Goal: Transaction & Acquisition: Purchase product/service

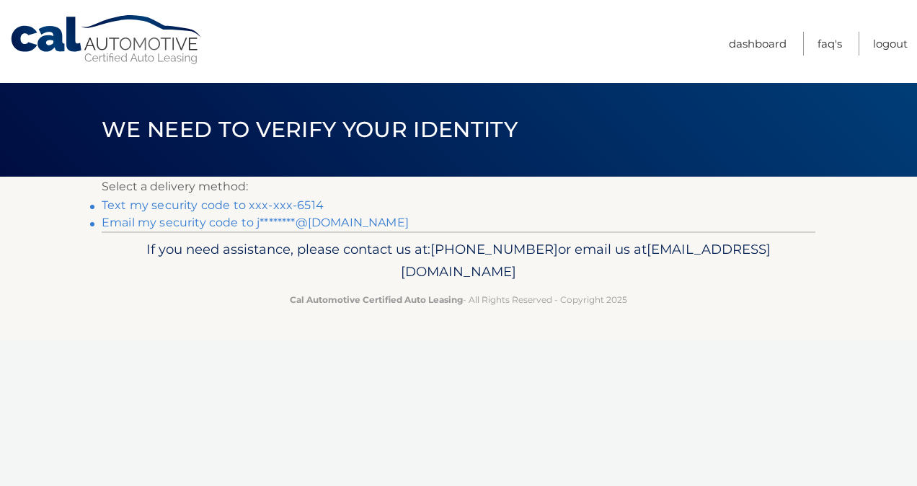
click at [277, 226] on link "Email my security code to j********@[DOMAIN_NAME]" at bounding box center [255, 223] width 307 height 14
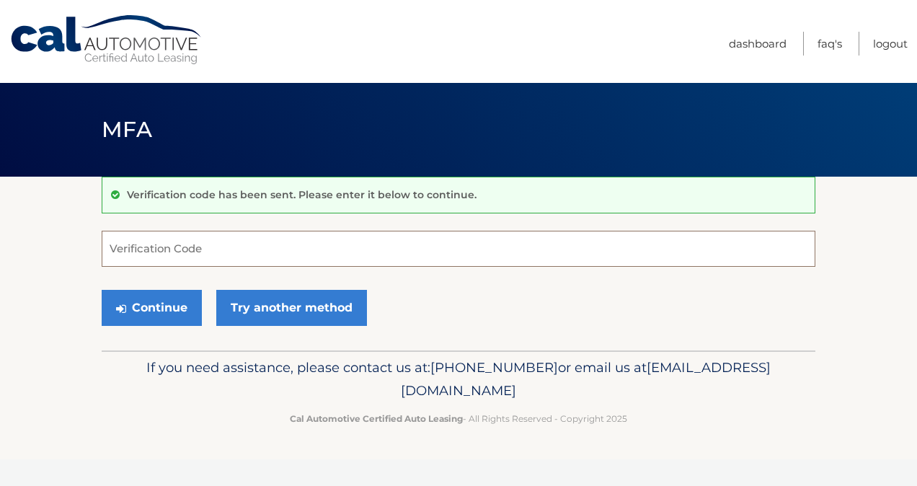
paste input "038557"
type input "038557"
click at [169, 315] on button "Continue" at bounding box center [152, 308] width 100 height 36
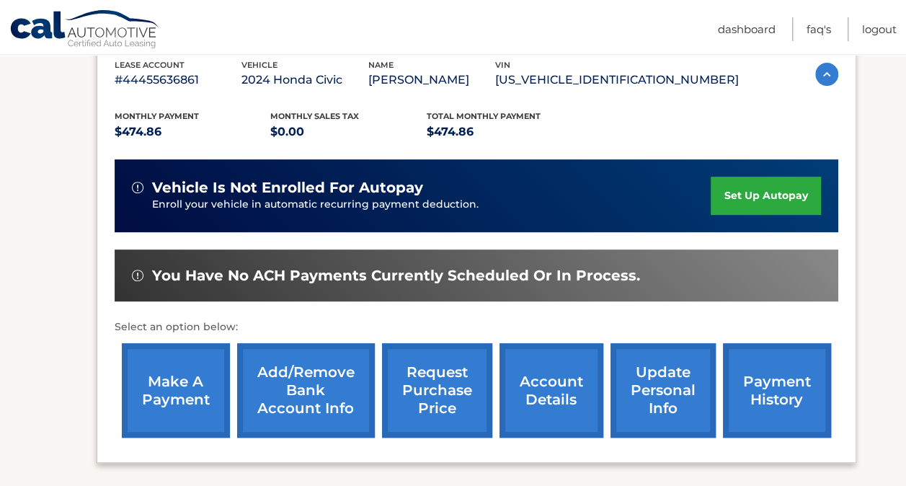
scroll to position [273, 0]
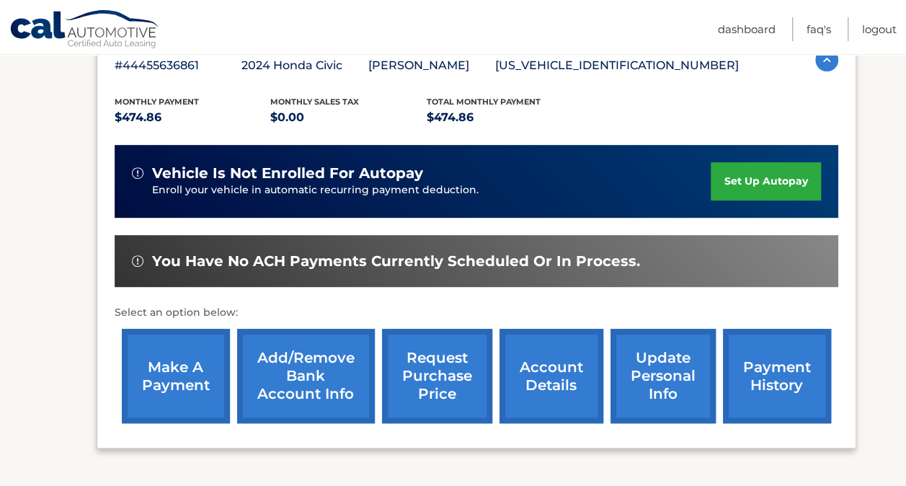
click at [182, 376] on link "make a payment" at bounding box center [176, 376] width 108 height 94
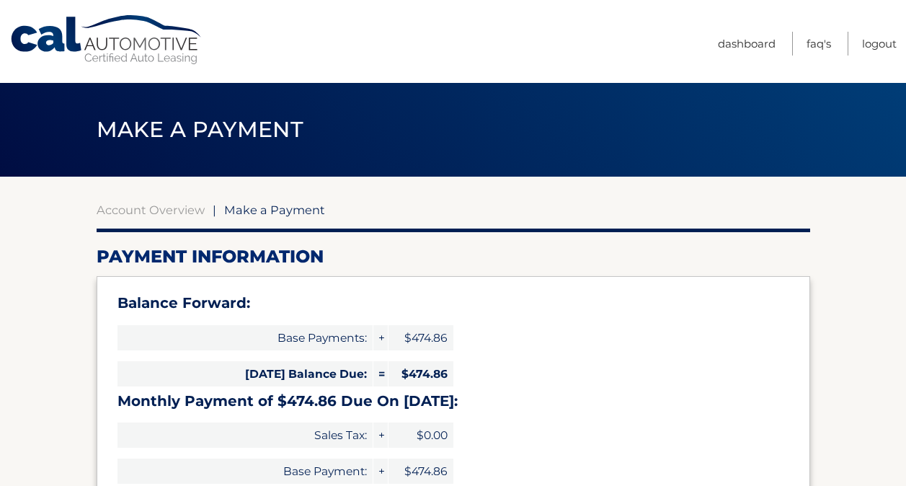
select select "NGFiNGI0NWUtOGRhYi00ZWE1LTg2MWEtMTEyMzZjMGRmNWM5"
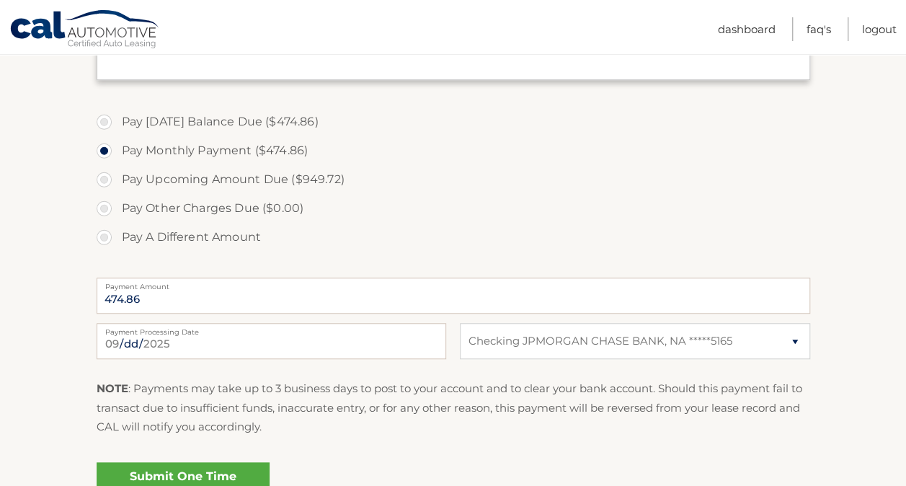
scroll to position [477, 0]
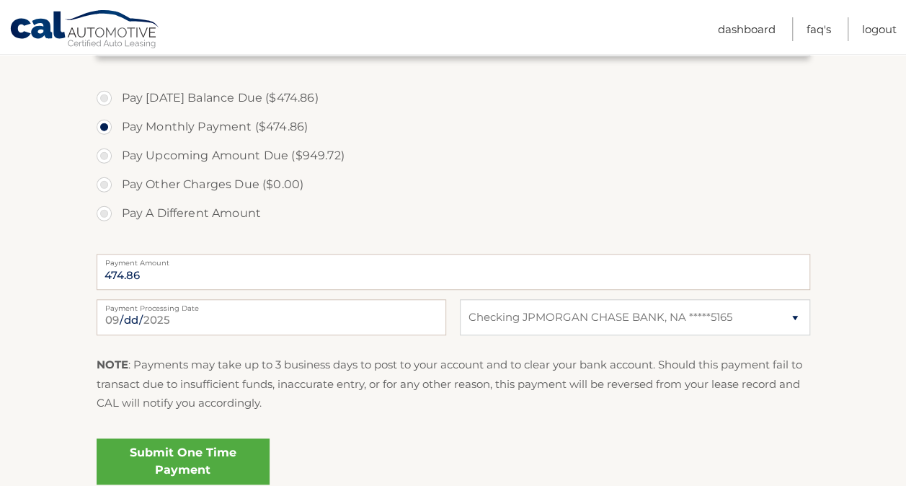
click at [167, 309] on label "Payment Processing Date" at bounding box center [272, 305] width 350 height 12
click at [167, 309] on input "2025-09-26" at bounding box center [272, 317] width 350 height 36
click at [167, 319] on input "2025-09-26" at bounding box center [272, 317] width 350 height 36
click at [409, 205] on label "Pay A Different Amount" at bounding box center [454, 213] width 714 height 29
click at [117, 205] on input "Pay A Different Amount" at bounding box center [109, 210] width 14 height 23
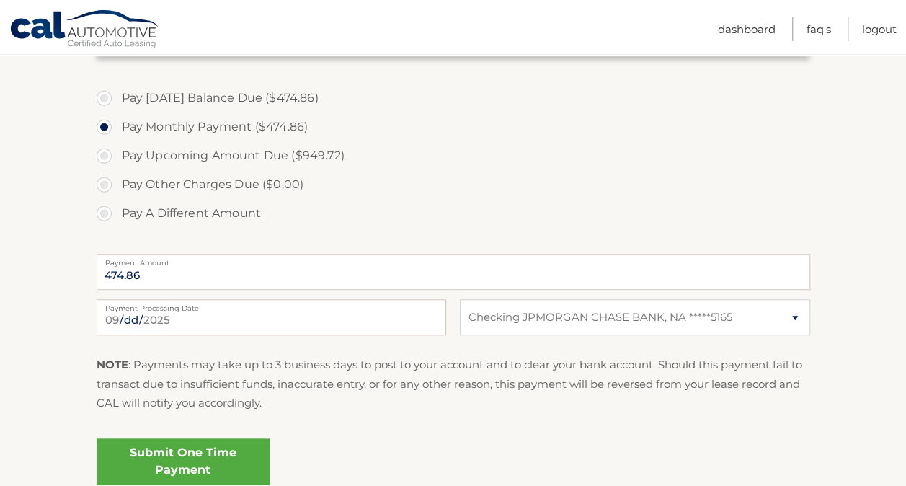
radio input "true"
click at [108, 129] on label "Pay Monthly Payment ($474.86)" at bounding box center [454, 126] width 714 height 29
click at [108, 129] on input "Pay Monthly Payment ($474.86)" at bounding box center [109, 123] width 14 height 23
radio input "true"
type input "474.86"
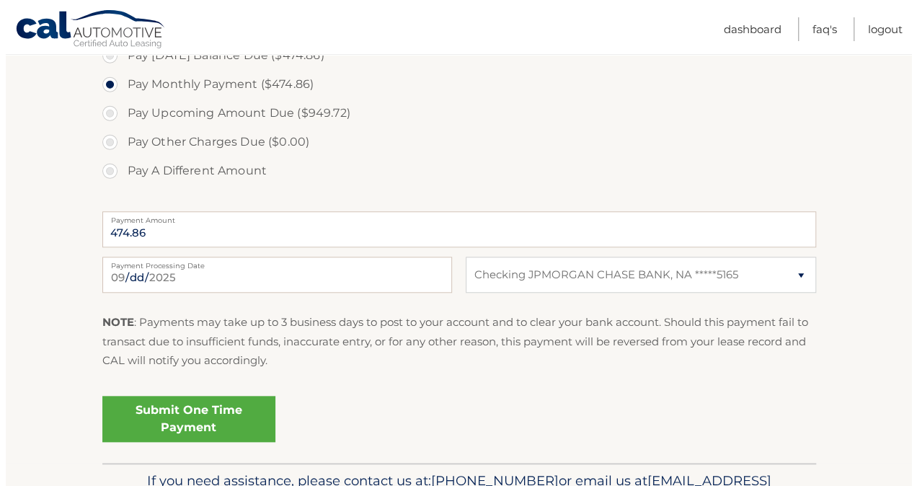
scroll to position [520, 0]
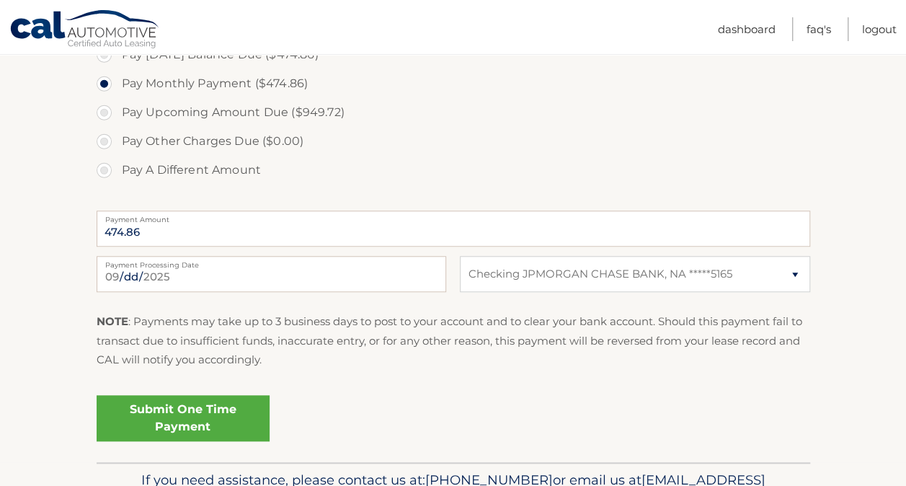
click at [189, 425] on link "Submit One Time Payment" at bounding box center [183, 418] width 173 height 46
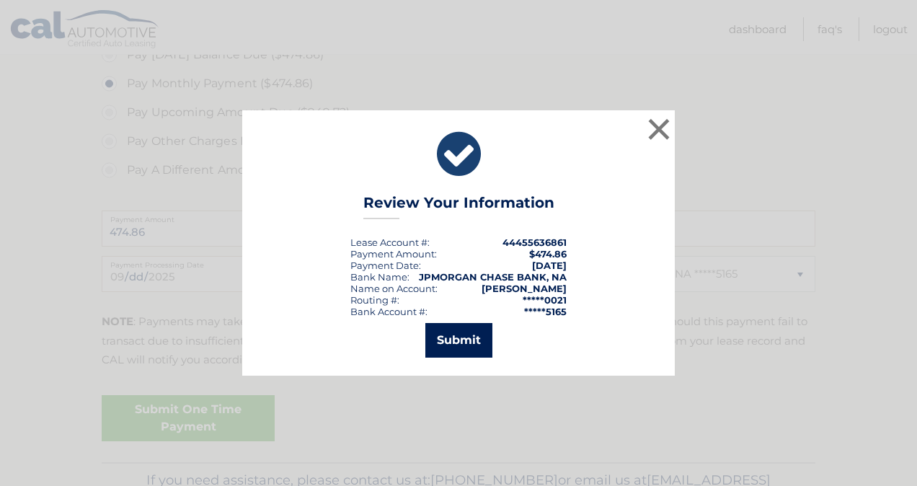
click at [454, 340] on button "Submit" at bounding box center [458, 340] width 67 height 35
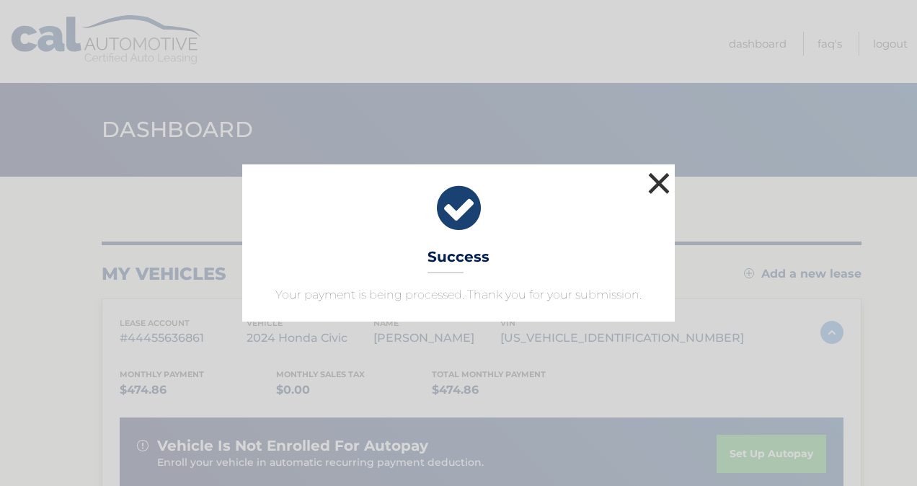
click at [656, 185] on button "×" at bounding box center [659, 183] width 29 height 29
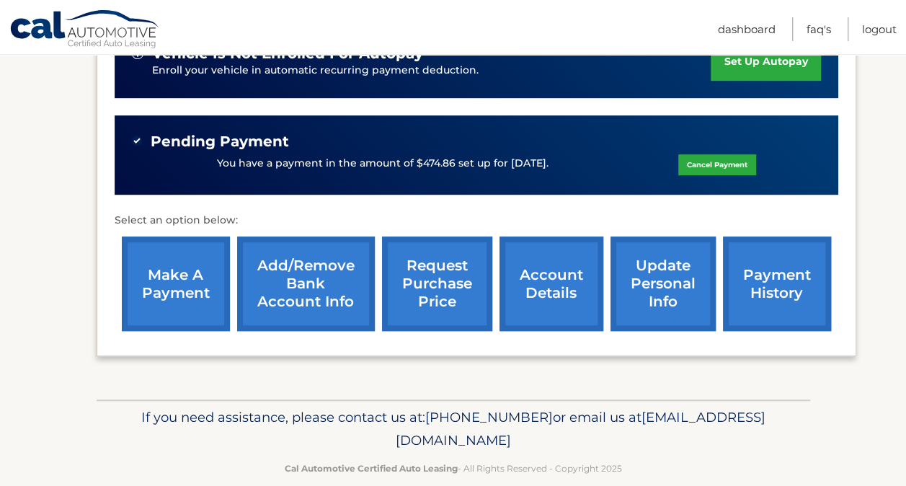
scroll to position [393, 0]
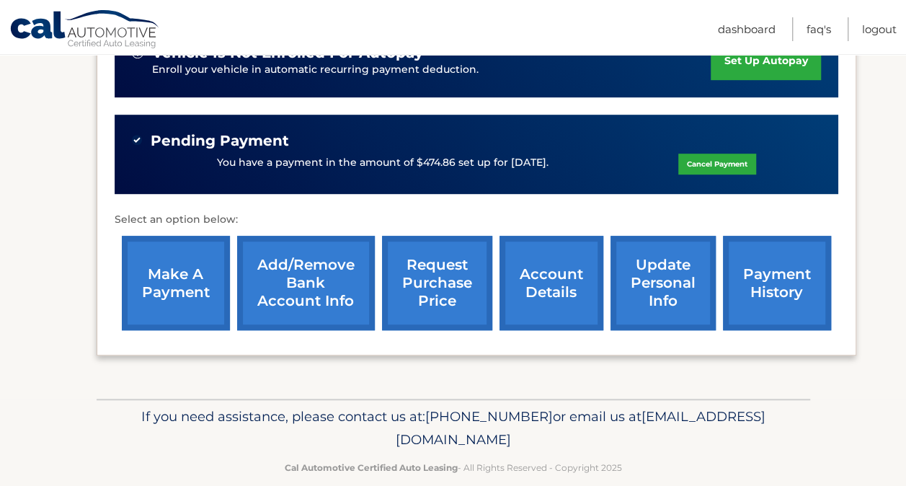
click at [750, 264] on link "payment history" at bounding box center [777, 283] width 108 height 94
click at [759, 274] on link "payment history" at bounding box center [777, 283] width 108 height 94
click at [758, 277] on link "payment history" at bounding box center [777, 283] width 108 height 94
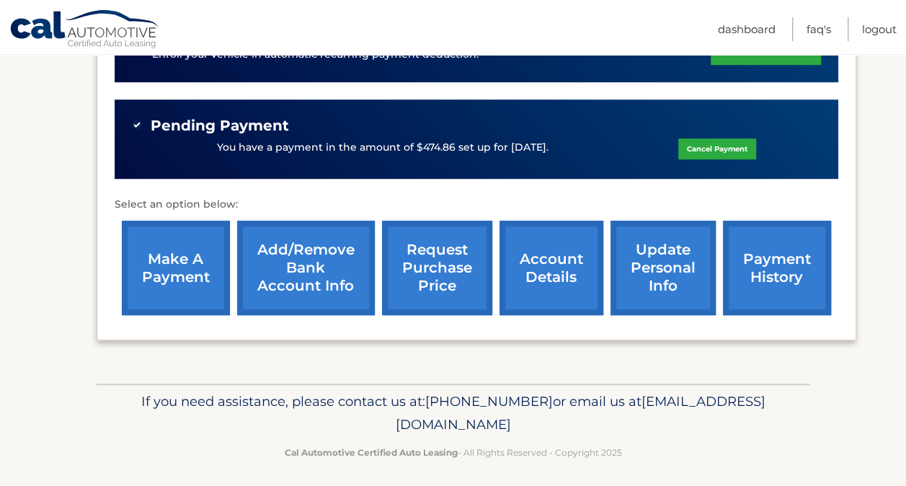
scroll to position [358, 0]
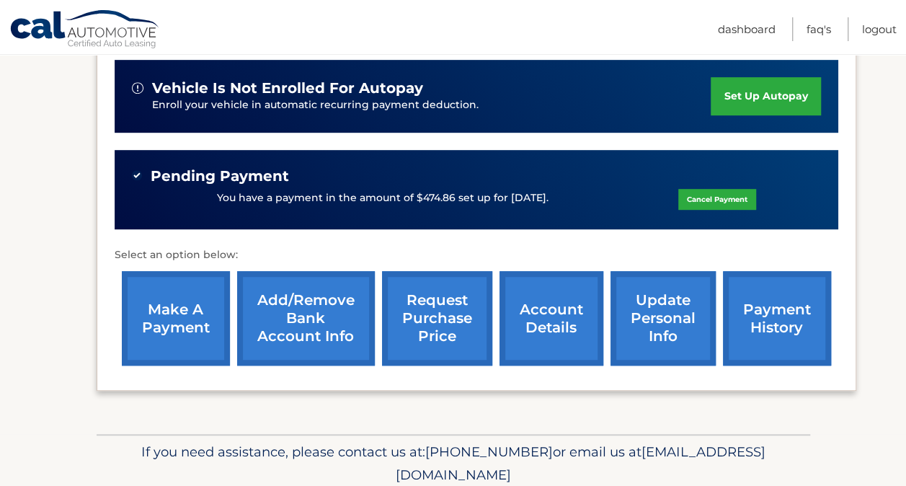
click at [769, 297] on link "payment history" at bounding box center [777, 318] width 108 height 94
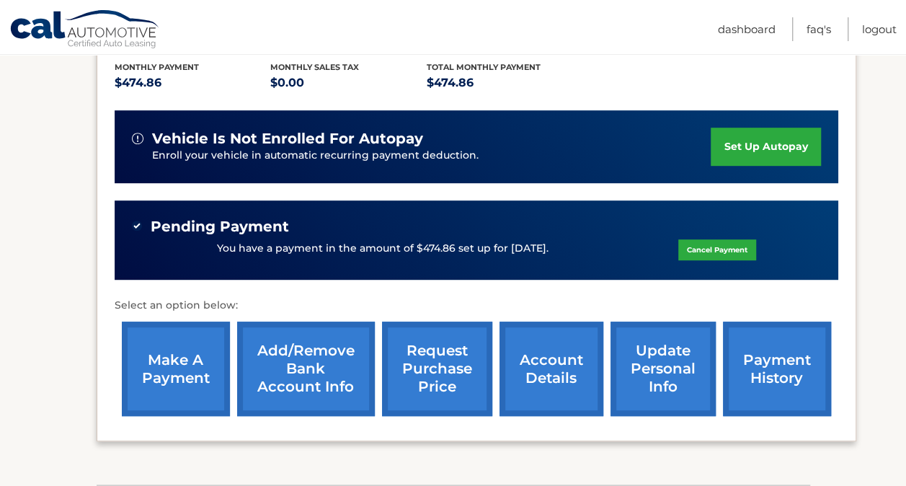
scroll to position [306, 0]
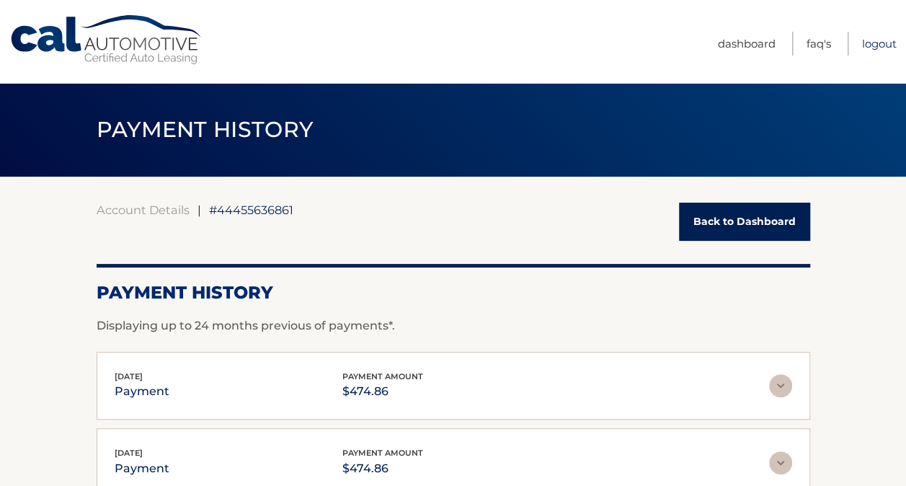
click at [867, 49] on link "Logout" at bounding box center [879, 44] width 35 height 24
